Goal: Task Accomplishment & Management: Manage account settings

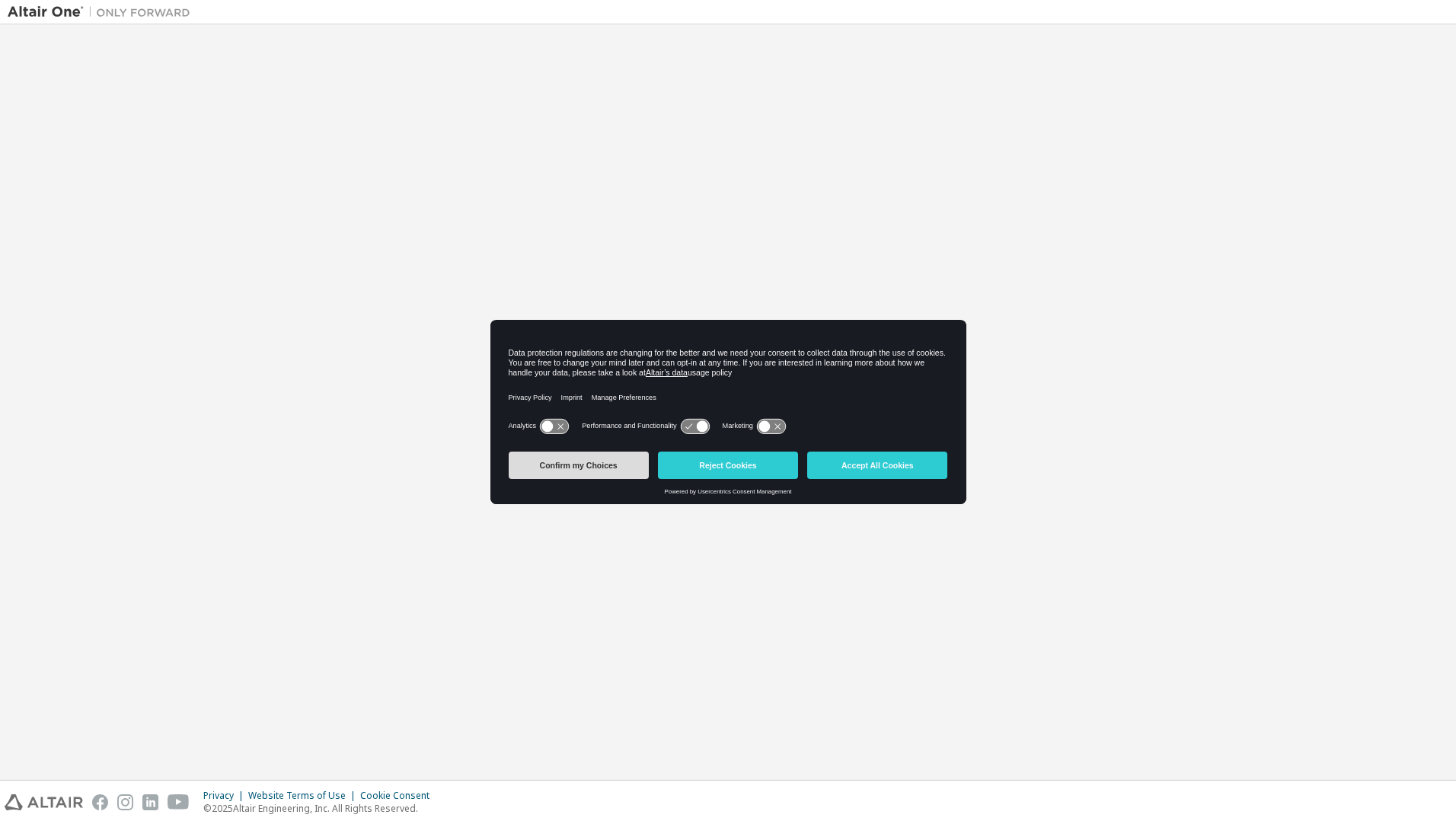
click at [620, 462] on button "Confirm my Choices" at bounding box center [579, 465] width 140 height 28
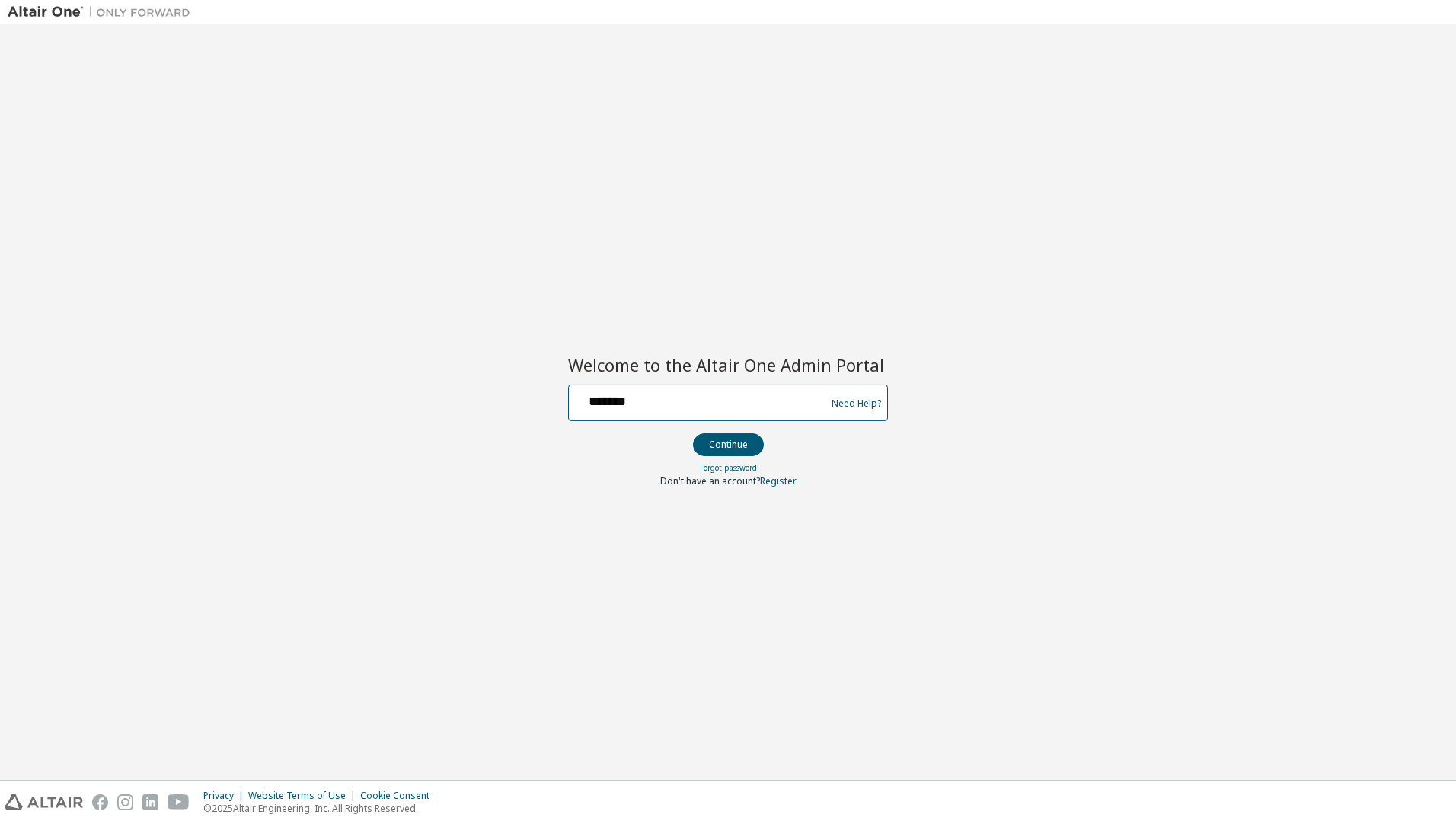
click at [681, 394] on input "*******" at bounding box center [700, 400] width 249 height 22
type input "**********"
click at [732, 446] on button "Continue" at bounding box center [728, 444] width 71 height 23
